Goal: Check status: Check status

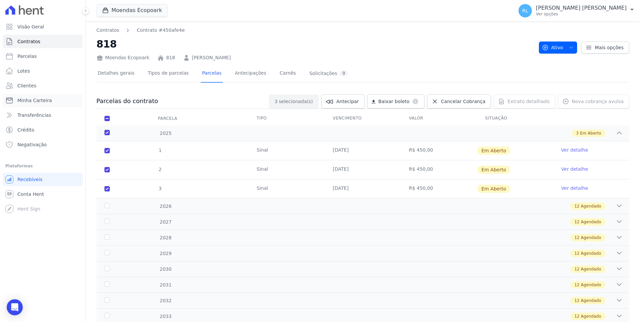
click at [53, 98] on link "Minha Carteira" at bounding box center [43, 100] width 80 height 13
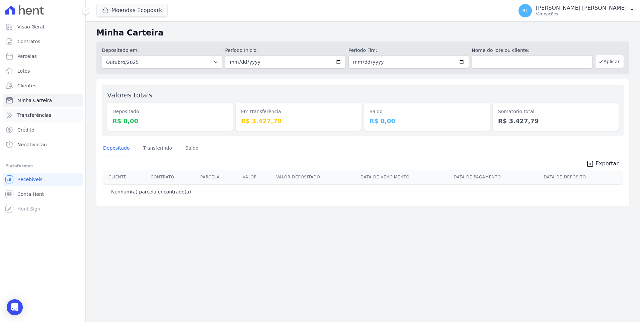
click at [44, 117] on span "Transferências" at bounding box center [34, 115] width 34 height 7
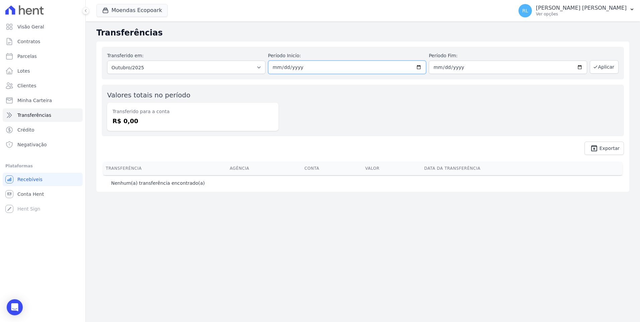
click at [278, 68] on input "[DATE]" at bounding box center [347, 67] width 158 height 13
type input "[DATE]"
click at [613, 69] on button "Aplicar" at bounding box center [604, 66] width 29 height 13
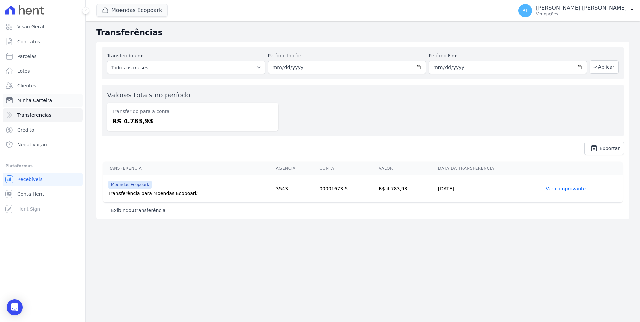
click at [39, 99] on span "Minha Carteira" at bounding box center [34, 100] width 34 height 7
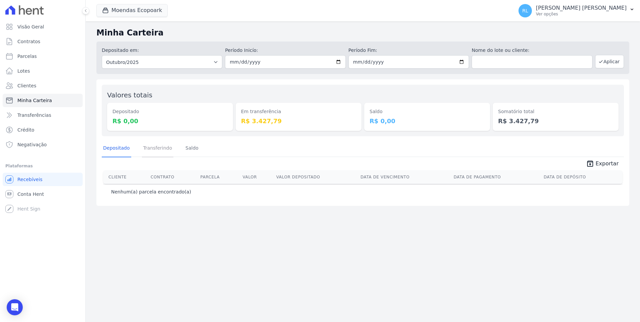
click at [154, 149] on link "Transferindo" at bounding box center [158, 148] width 32 height 17
